Goal: Task Accomplishment & Management: Use online tool/utility

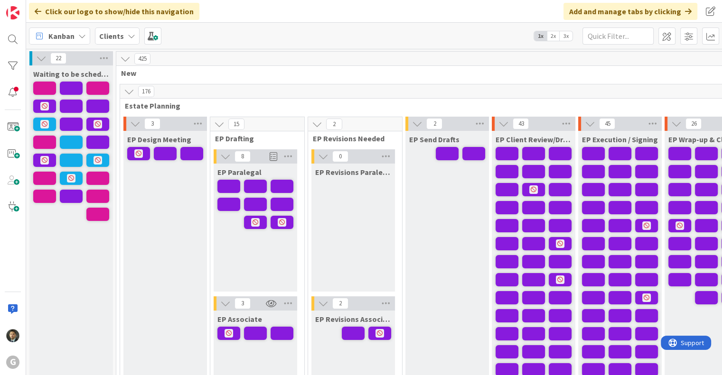
scroll to position [807, 0]
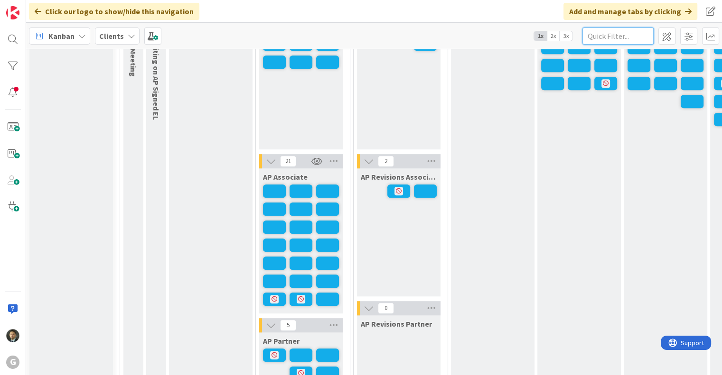
click at [619, 37] on input "text" at bounding box center [617, 36] width 71 height 17
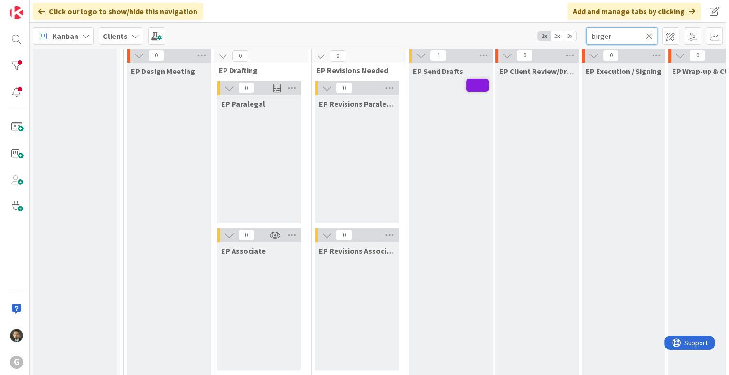
scroll to position [0, 0]
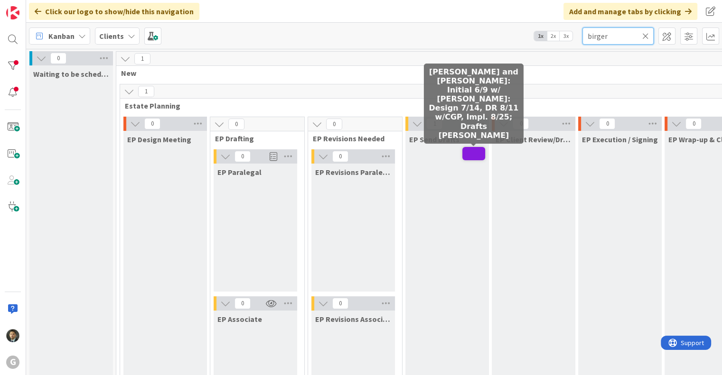
type input "birger"
click at [469, 157] on span at bounding box center [473, 153] width 23 height 13
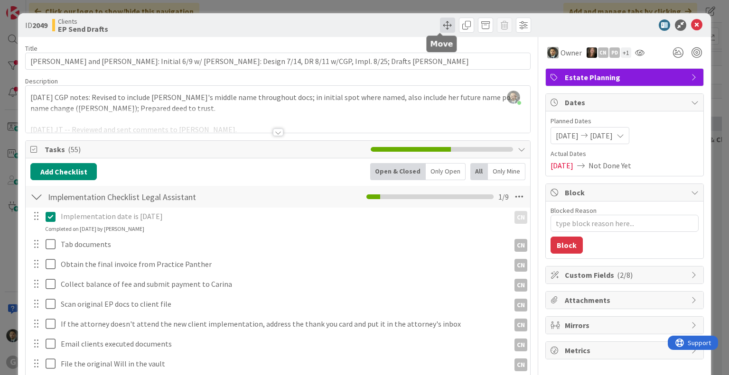
click at [442, 28] on span at bounding box center [447, 25] width 15 height 15
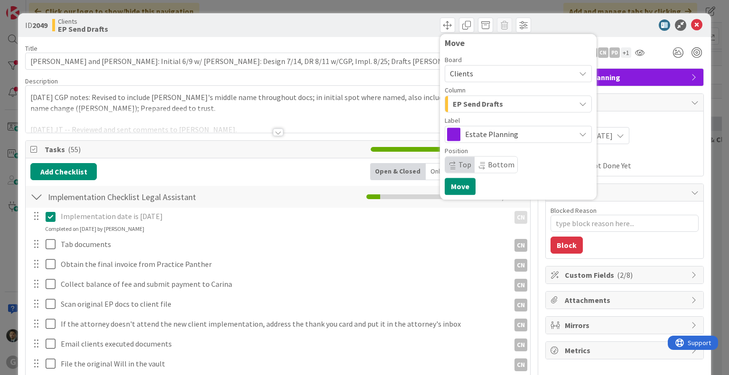
click at [474, 106] on span "EP Send Drafts" at bounding box center [478, 104] width 50 height 12
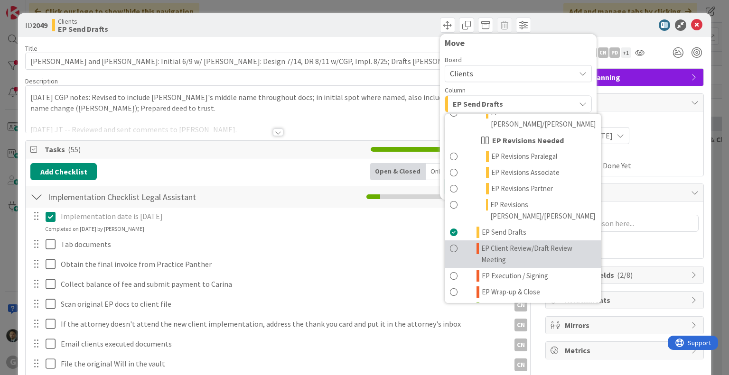
scroll to position [190, 0]
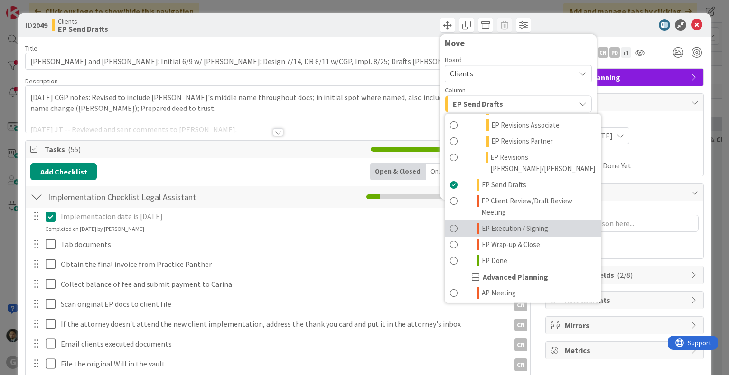
click at [506, 223] on span "EP Execution / Signing" at bounding box center [515, 228] width 66 height 11
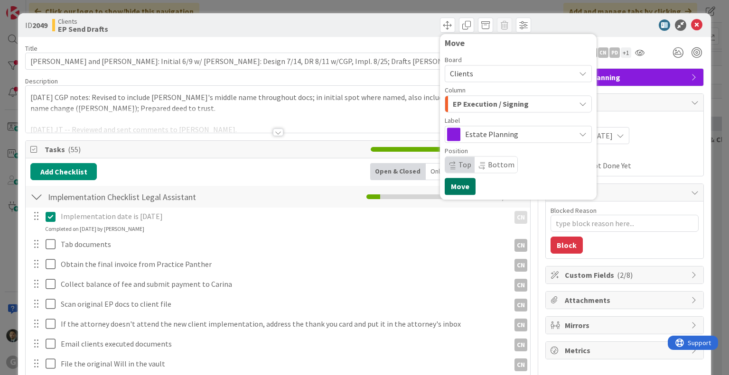
click at [454, 186] on button "Move" at bounding box center [460, 186] width 31 height 17
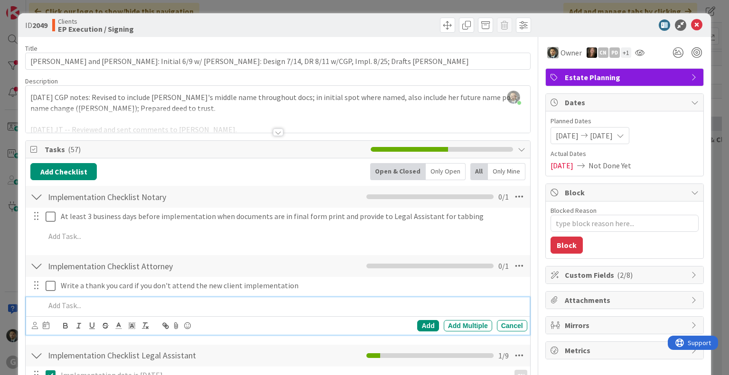
type textarea "x"
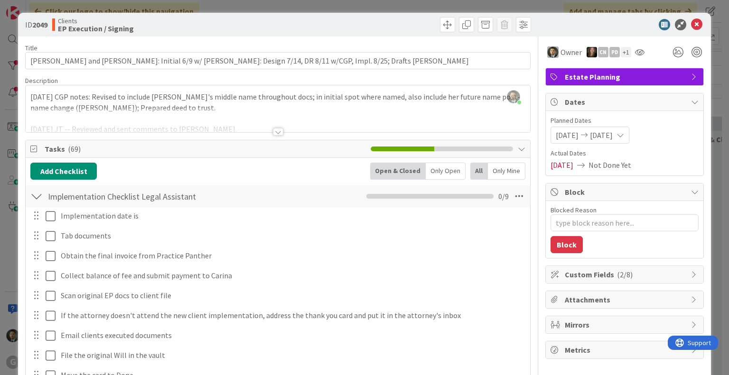
scroll to position [0, 0]
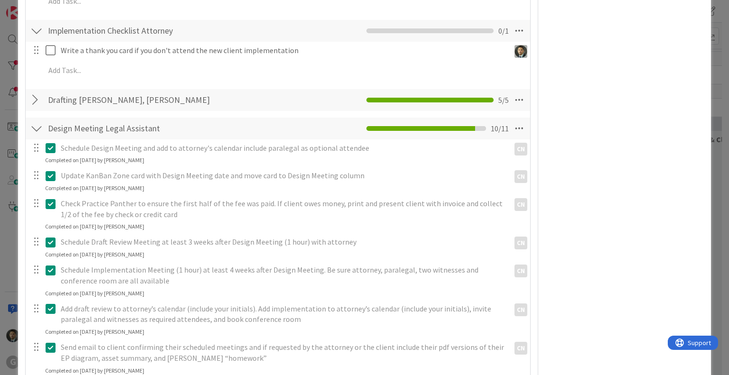
click at [39, 103] on div at bounding box center [36, 100] width 12 height 17
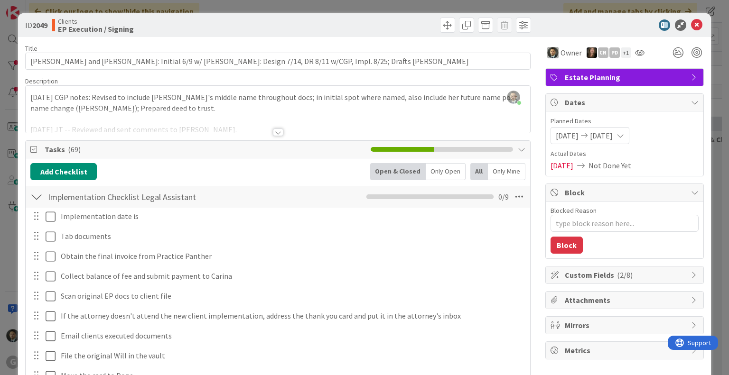
click at [336, 7] on div "ID 2049 Clients EP Execution / Signing Move Move Title 112 / 128 [PERSON_NAME] …" at bounding box center [364, 187] width 729 height 375
